Goal: Navigation & Orientation: Find specific page/section

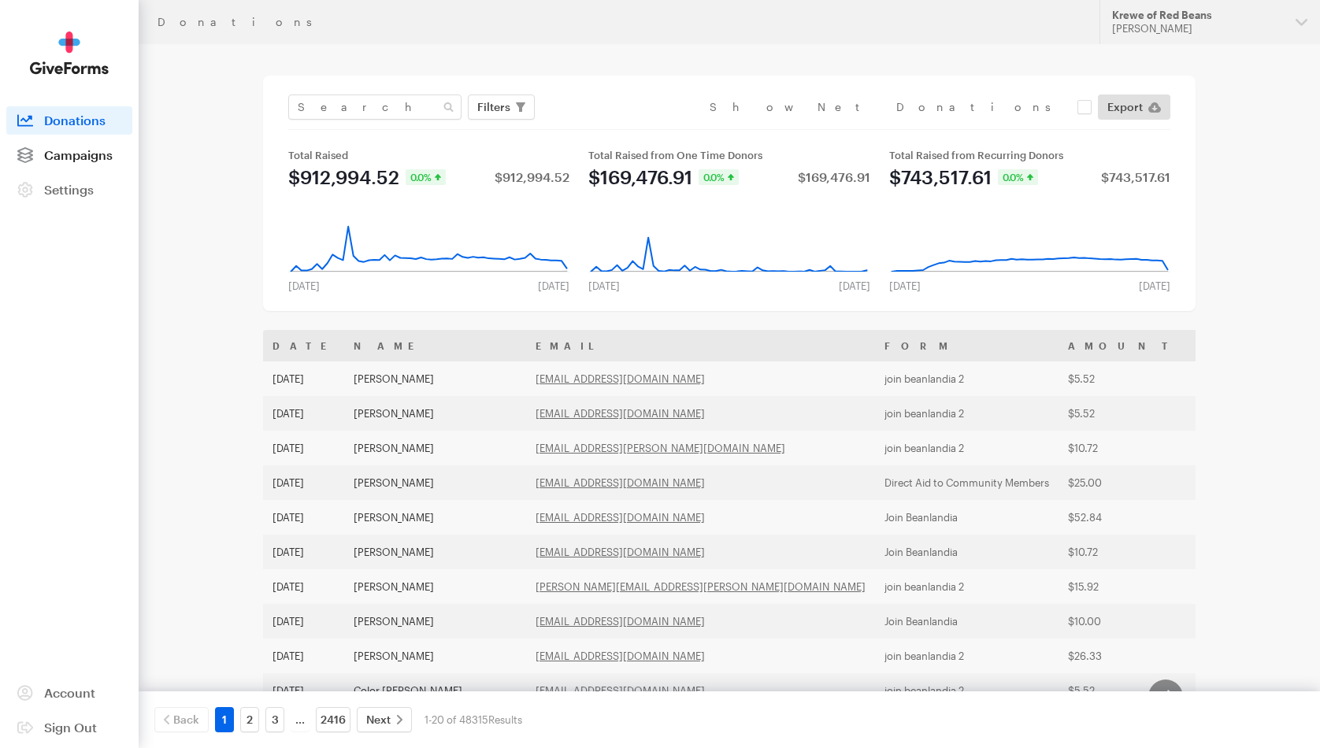
click at [87, 153] on span "Campaigns" at bounding box center [78, 154] width 69 height 15
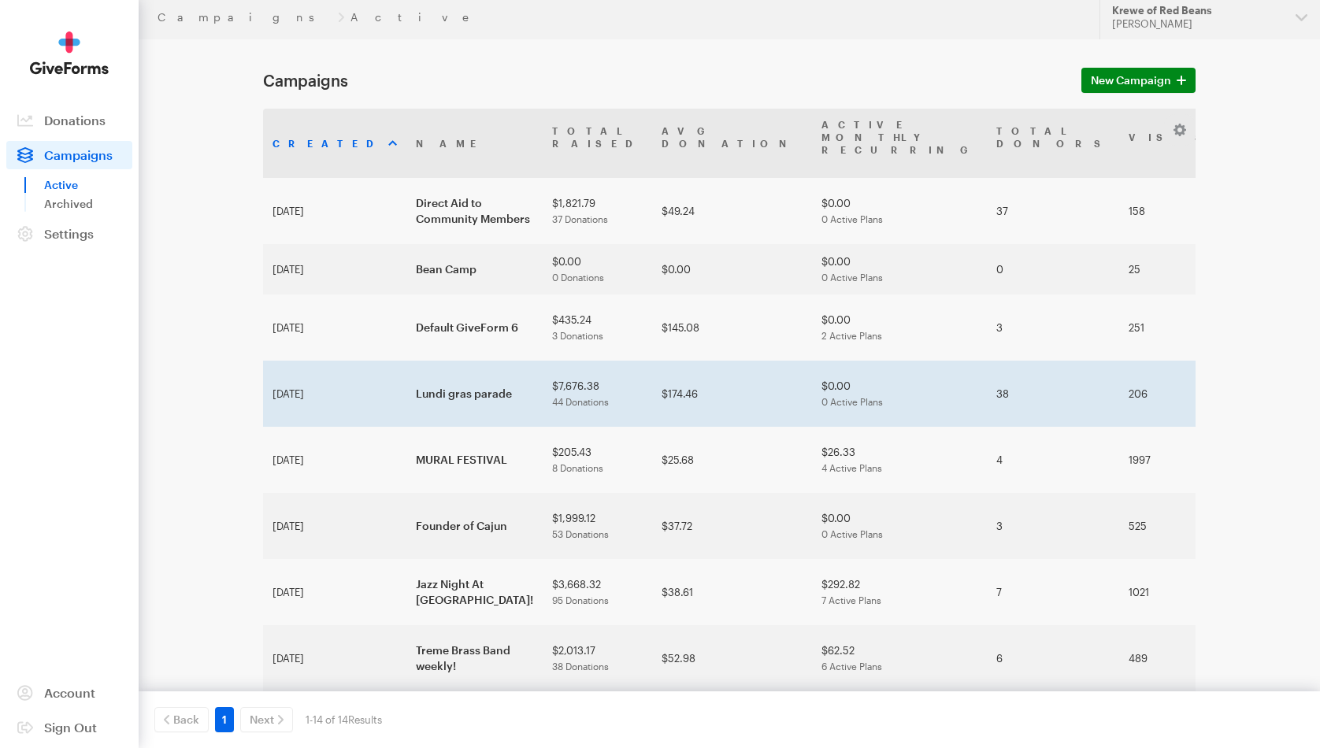
scroll to position [6, 0]
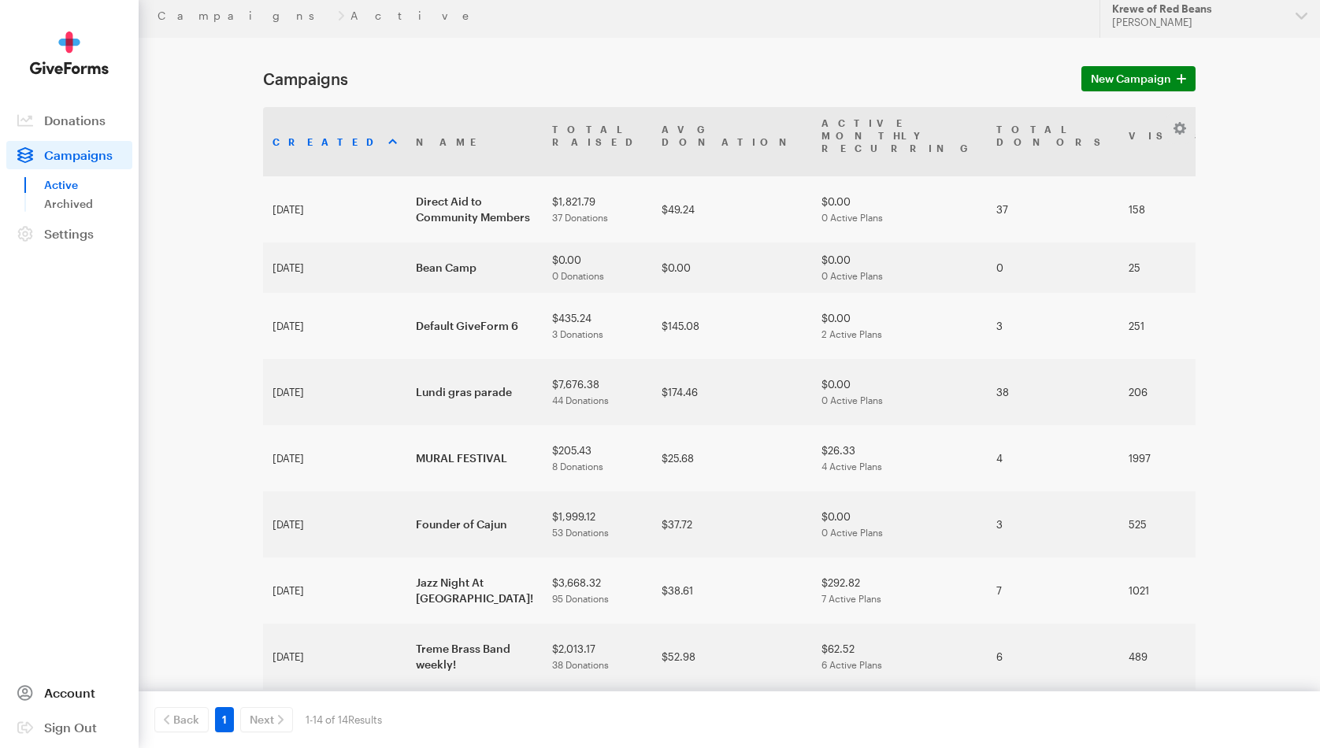
click at [71, 691] on span "Account" at bounding box center [69, 692] width 51 height 15
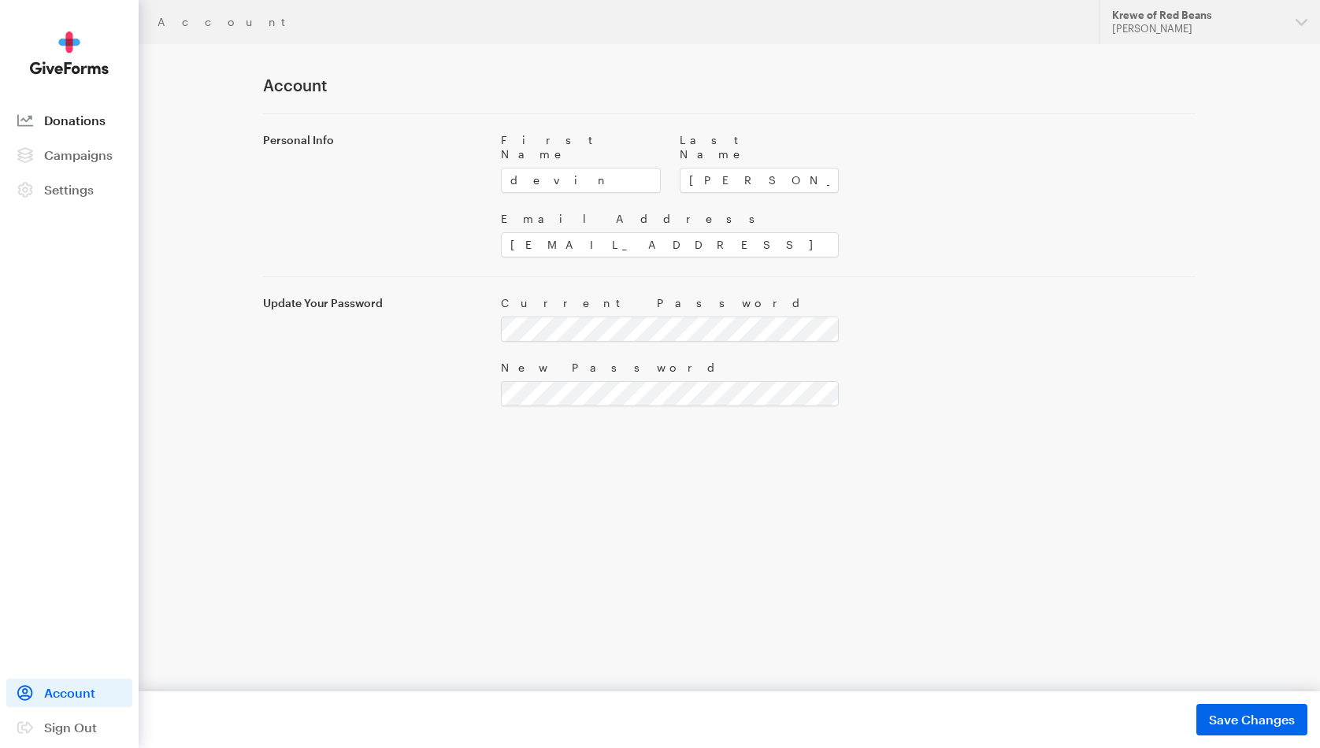
click at [97, 117] on span "Donations" at bounding box center [74, 120] width 61 height 15
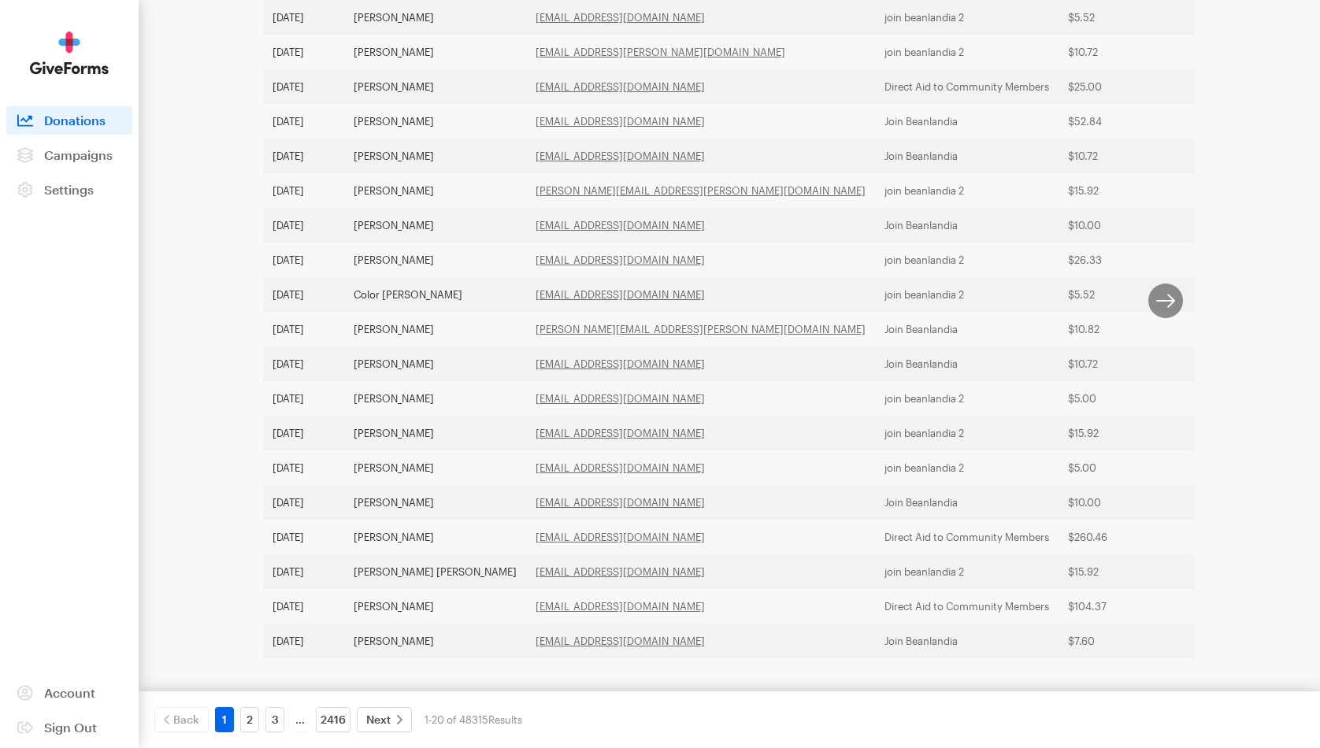
scroll to position [415, 0]
